Goal: Transaction & Acquisition: Purchase product/service

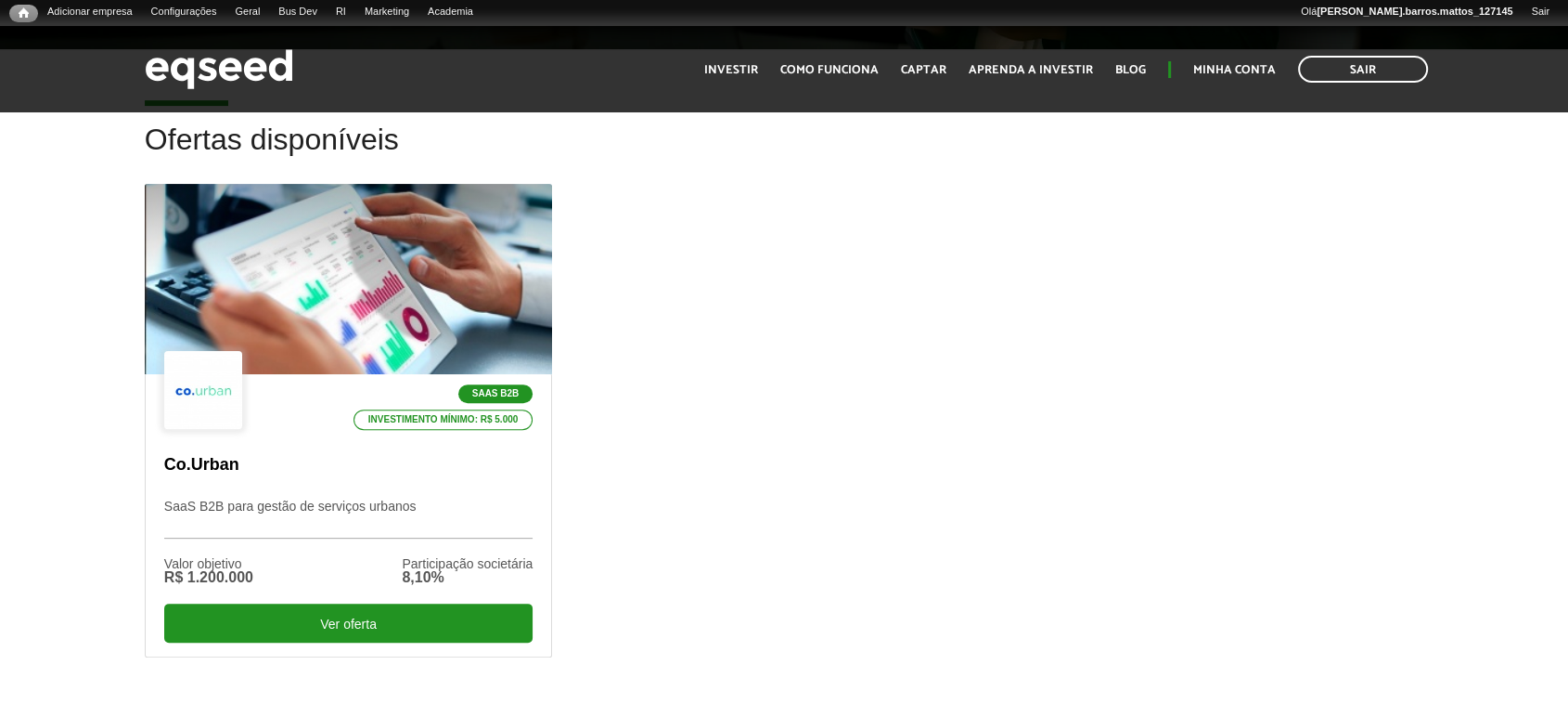
scroll to position [517, 0]
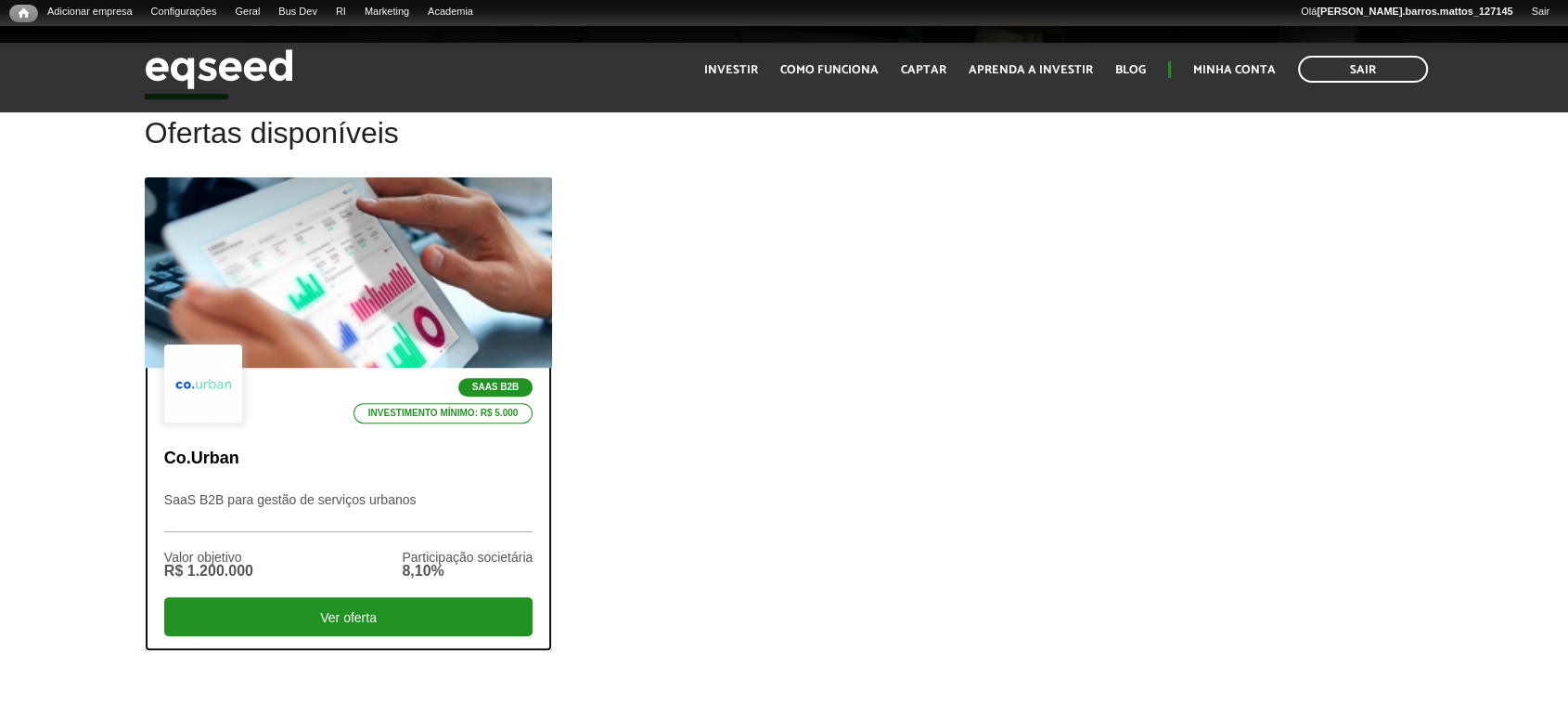
click at [463, 304] on div at bounding box center [348, 273] width 489 height 228
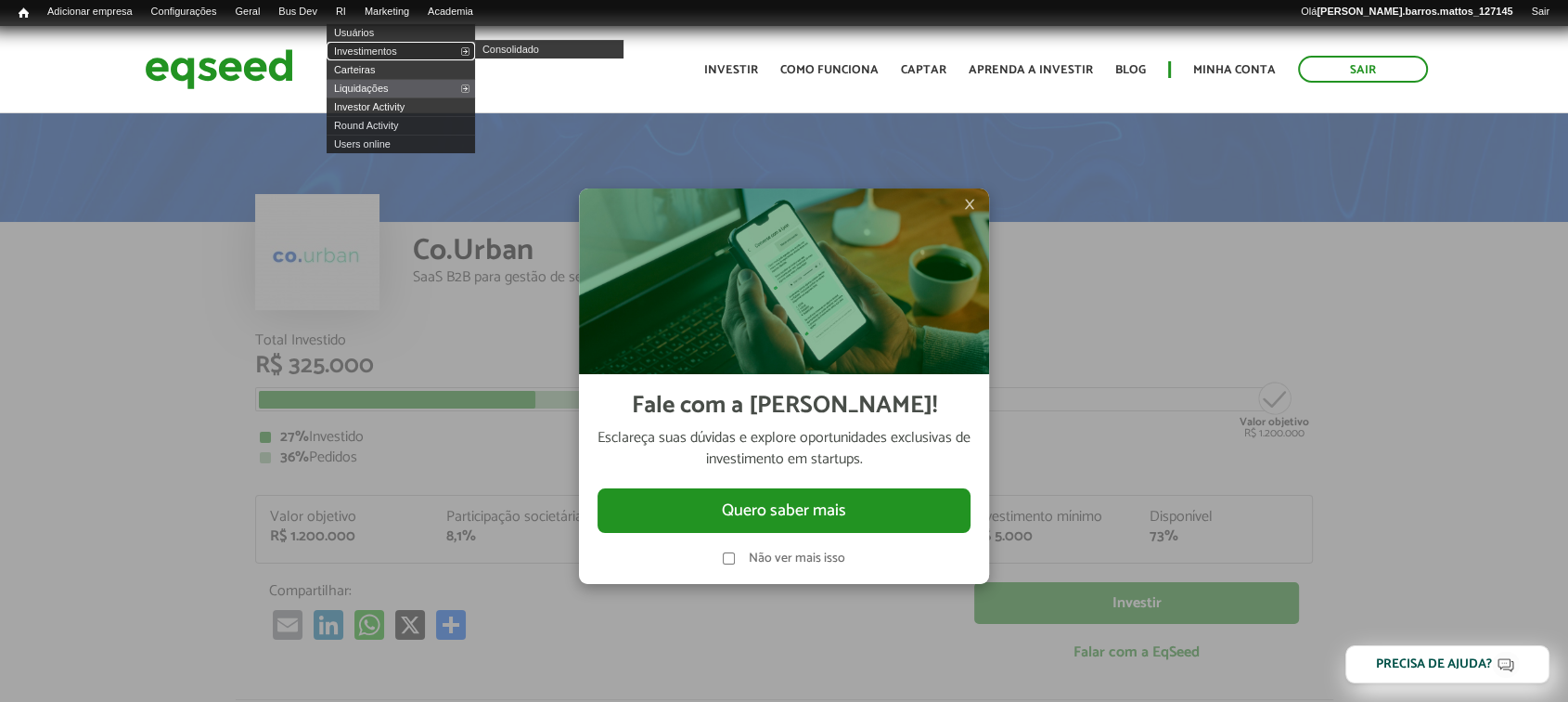
click at [371, 43] on link "Investimentos" at bounding box center [401, 51] width 149 height 19
